Goal: Task Accomplishment & Management: Use online tool/utility

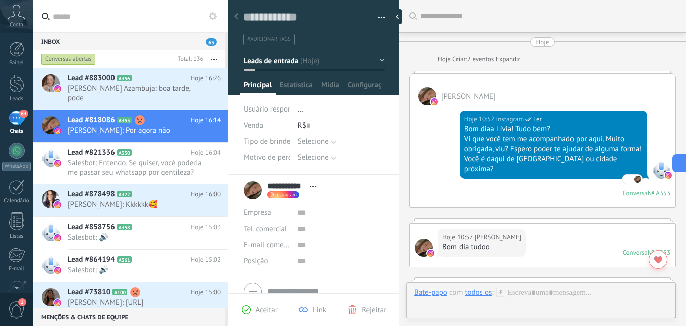
scroll to position [764, 0]
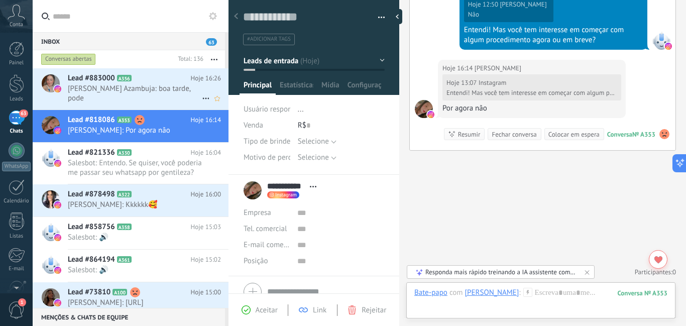
click at [167, 76] on h2 "Lead #883000 A356" at bounding box center [129, 78] width 123 height 10
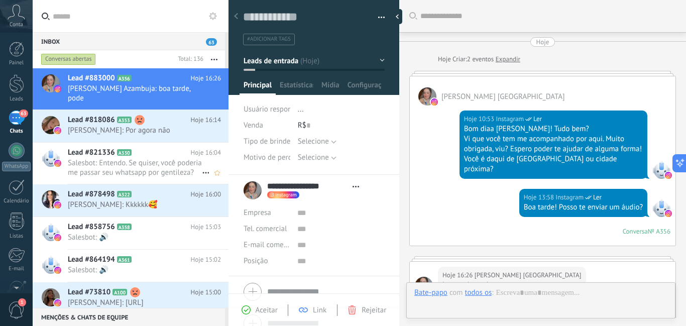
type textarea "**********"
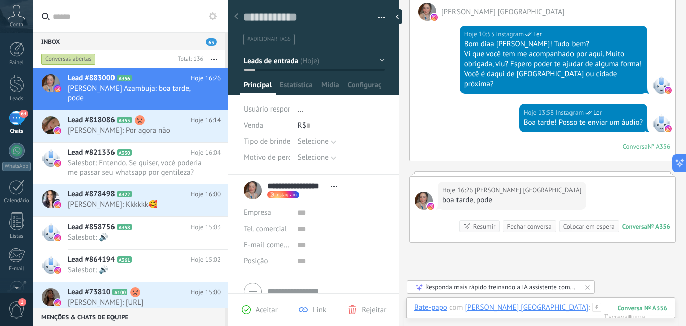
scroll to position [101, 0]
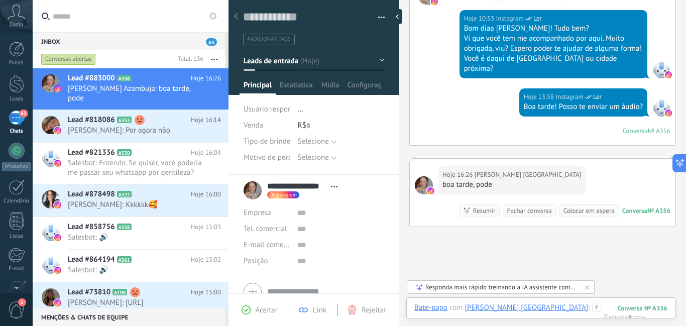
click at [592, 307] on icon at bounding box center [596, 307] width 9 height 9
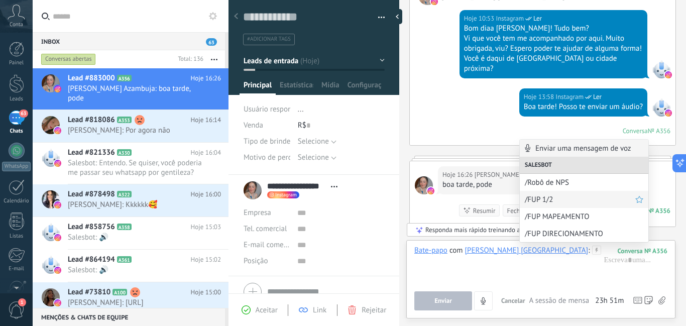
click at [537, 196] on span "/FUP 1/2" at bounding box center [580, 200] width 111 height 10
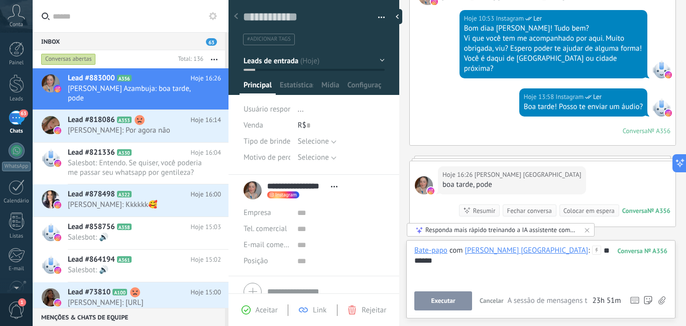
click at [439, 296] on button "Executar" at bounding box center [444, 300] width 58 height 19
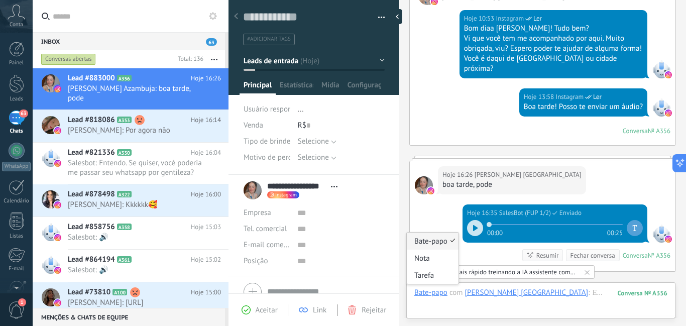
scroll to position [222, 0]
